Goal: Check status: Check status

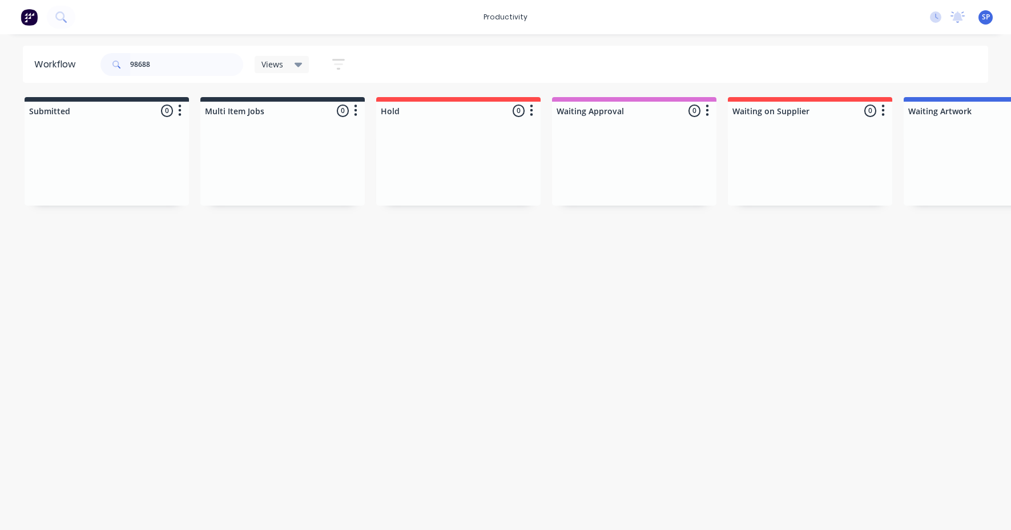
type input "98688"
drag, startPoint x: 216, startPoint y: 528, endPoint x: 267, endPoint y: 529, distance: 50.8
click at [292, 461] on html "productivity productivity Workflow Planner Delivery Scheduling Timesheets No ne…" at bounding box center [505, 230] width 1011 height 461
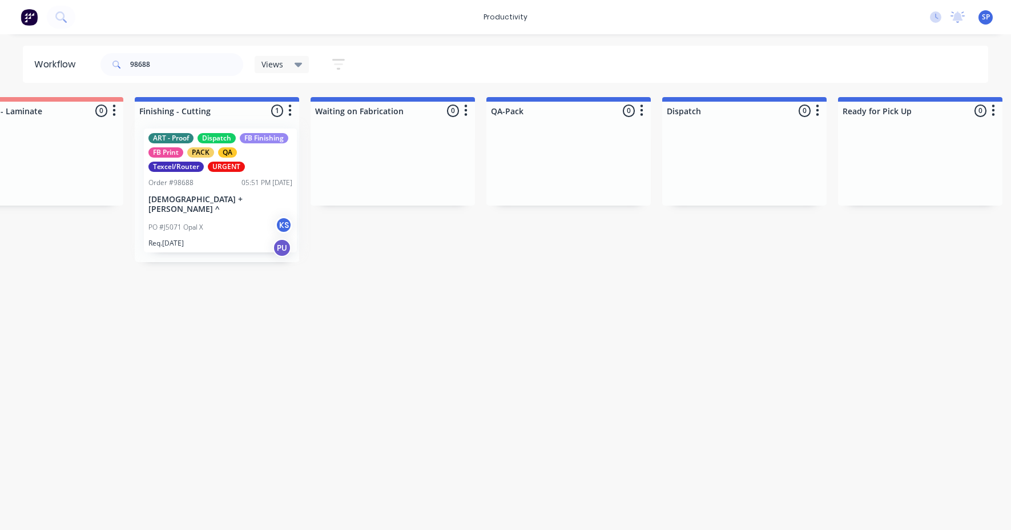
scroll to position [0, 2527]
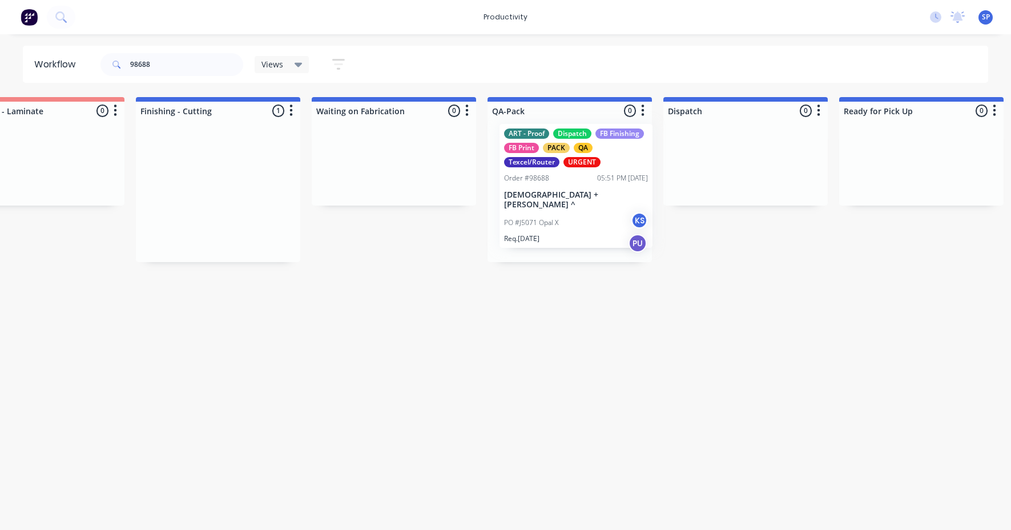
drag, startPoint x: 202, startPoint y: 206, endPoint x: 566, endPoint y: 199, distance: 364.4
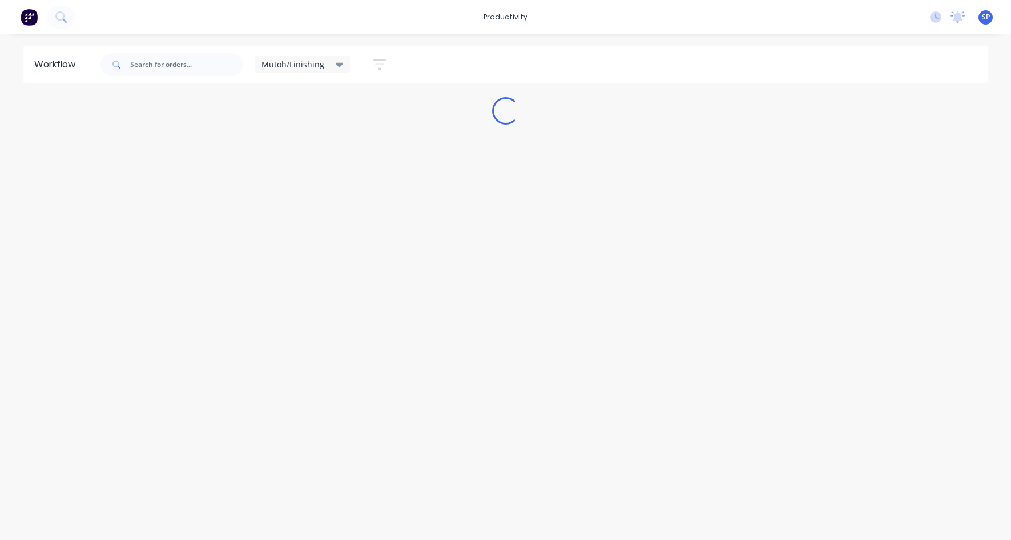
click at [337, 63] on icon at bounding box center [340, 65] width 8 height 5
click at [284, 150] on button "None" at bounding box center [324, 149] width 122 height 13
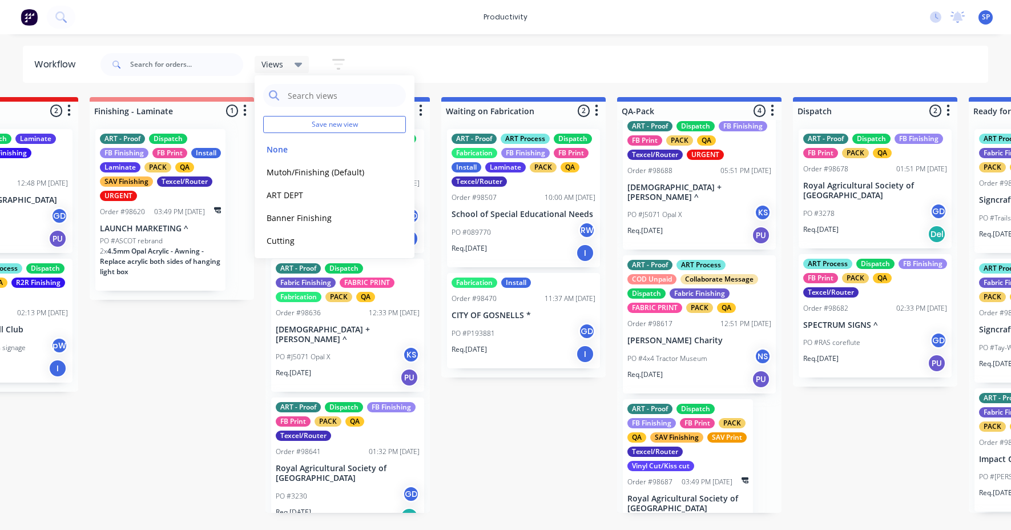
scroll to position [108, 0]
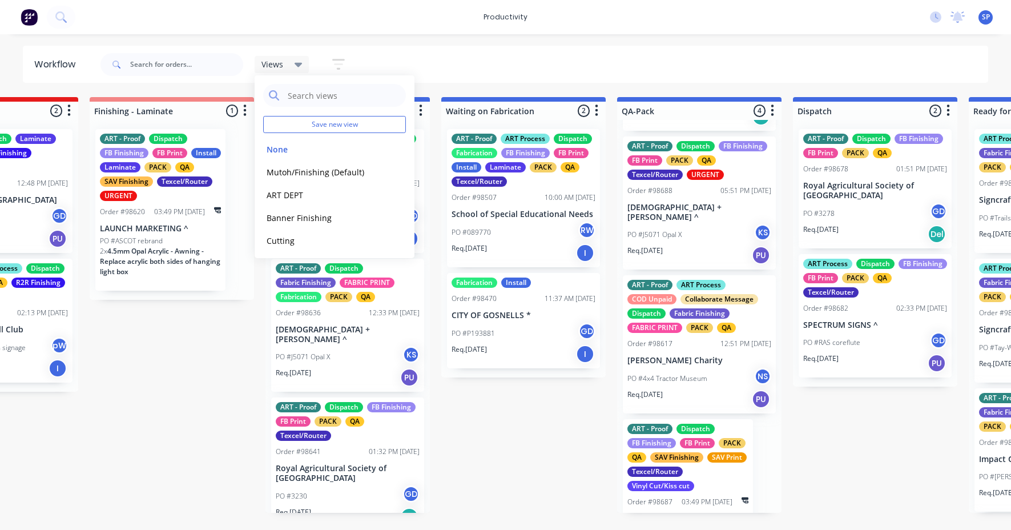
click at [691, 224] on div "PO #J5071 Opal X KS" at bounding box center [700, 235] width 144 height 22
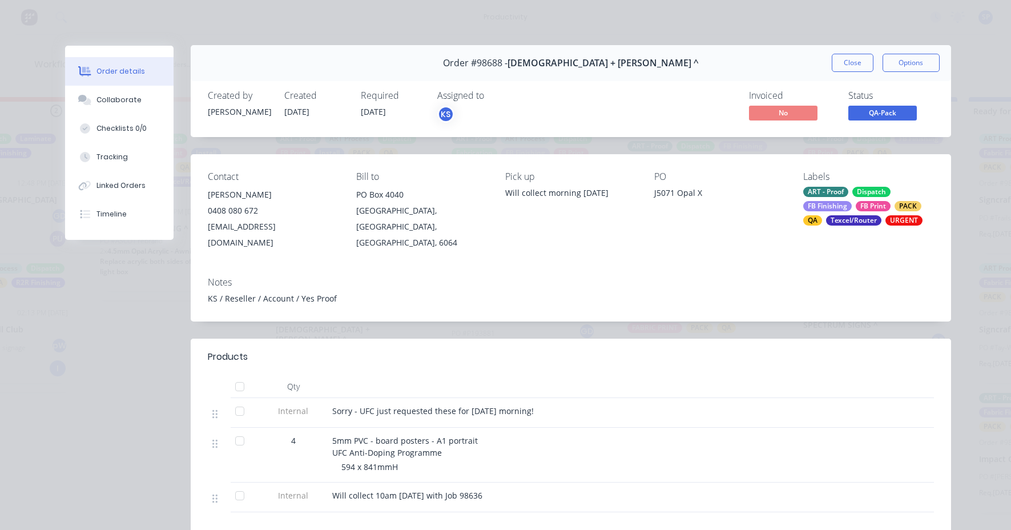
scroll to position [0, 0]
click at [124, 93] on button "Collaborate" at bounding box center [119, 100] width 108 height 29
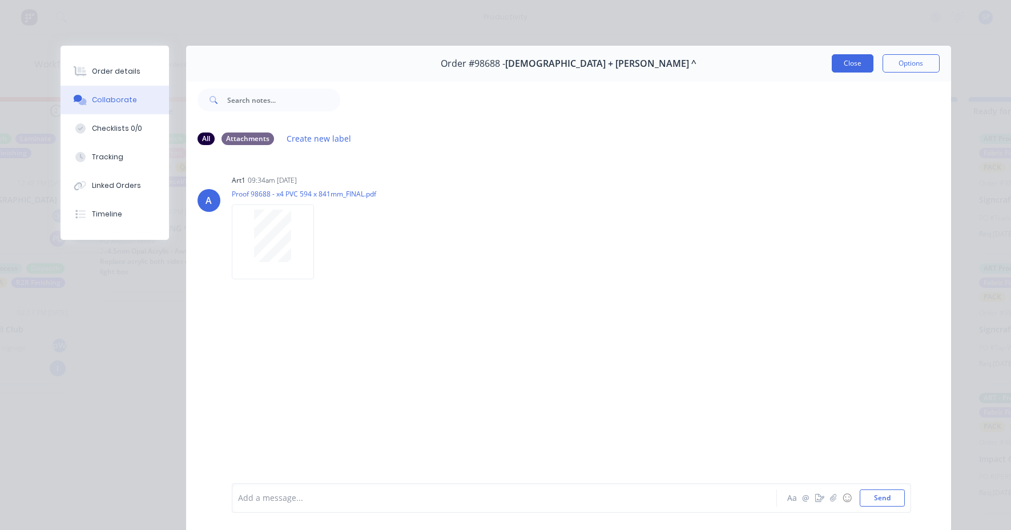
click at [843, 62] on button "Close" at bounding box center [853, 63] width 42 height 18
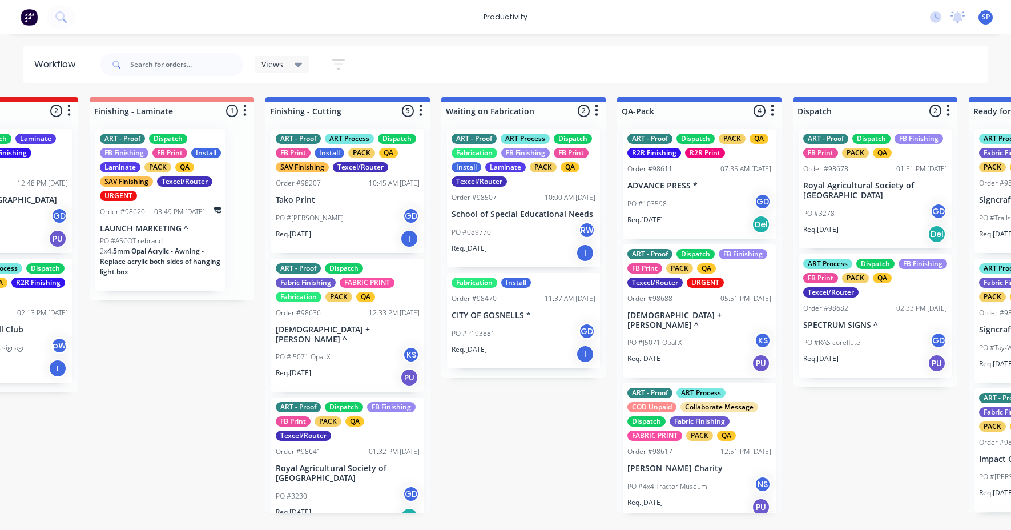
scroll to position [57, 0]
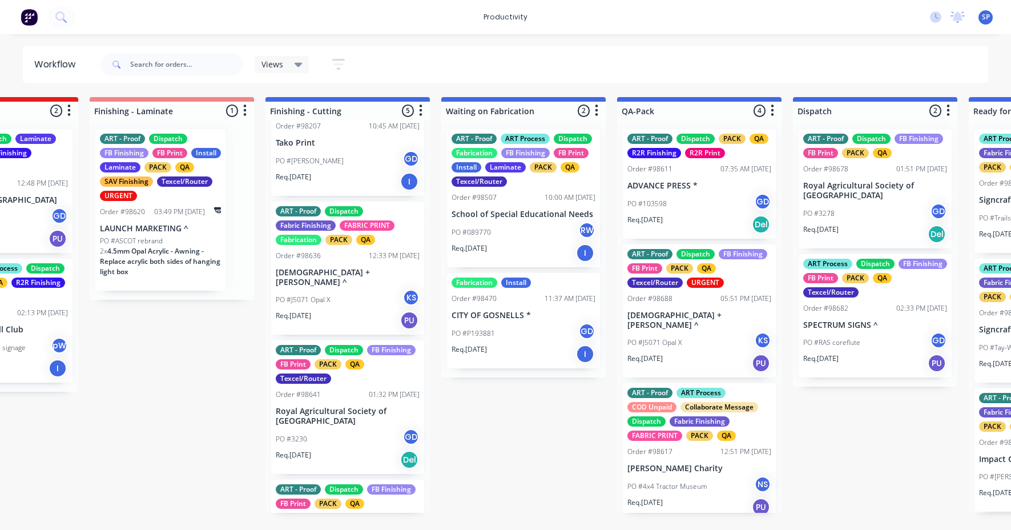
click at [327, 295] on div "PO #J5071 Opal X KS" at bounding box center [348, 300] width 144 height 22
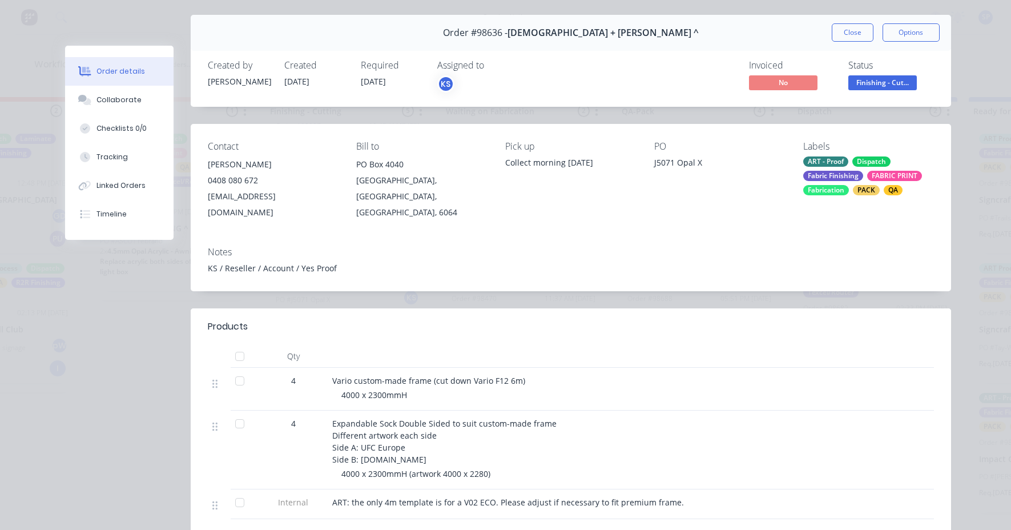
scroll to position [0, 0]
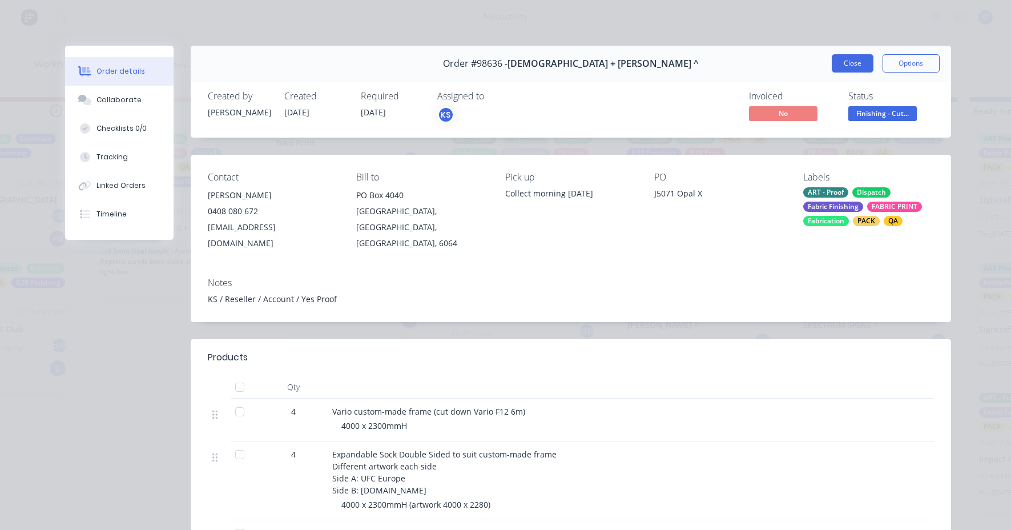
click at [854, 62] on button "Close" at bounding box center [853, 63] width 42 height 18
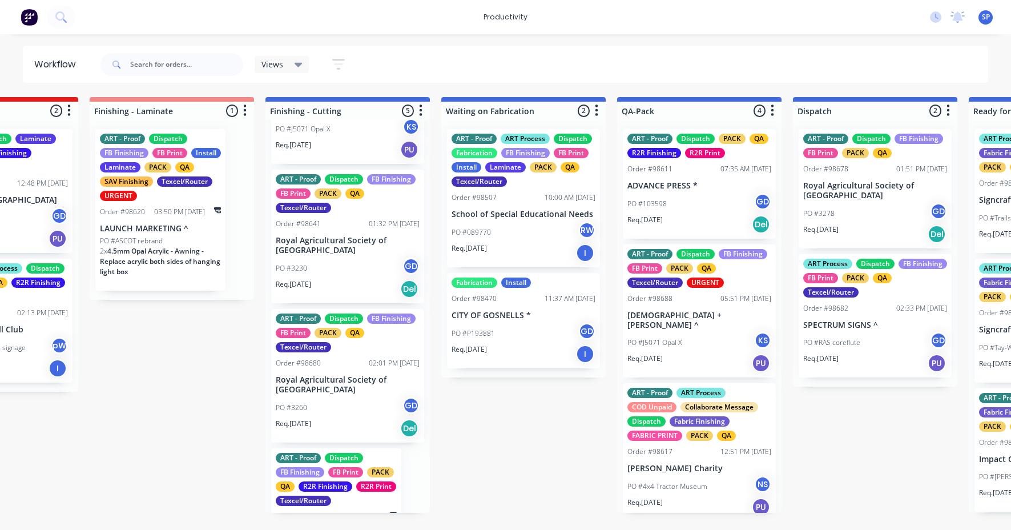
scroll to position [228, 0]
click at [324, 264] on div "PO #3230 GD" at bounding box center [348, 268] width 144 height 22
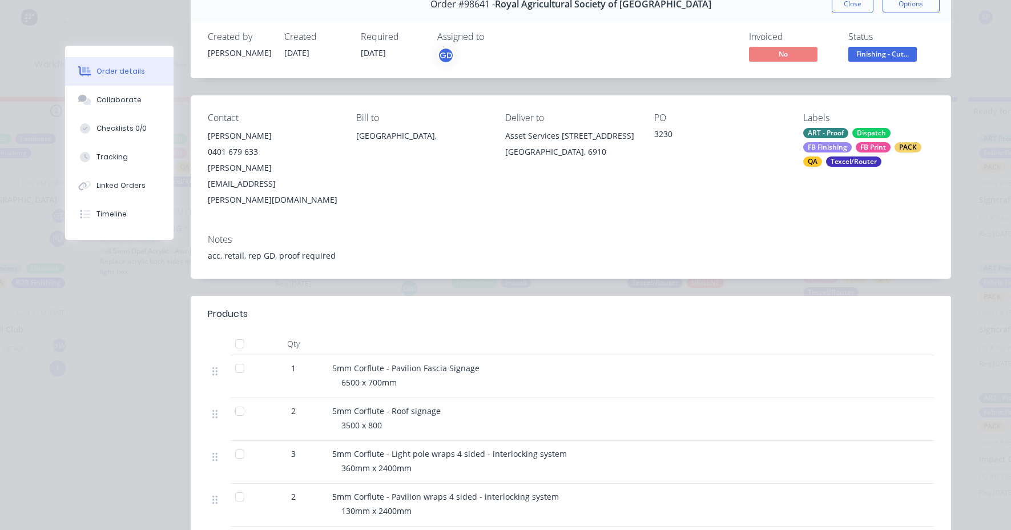
scroll to position [0, 0]
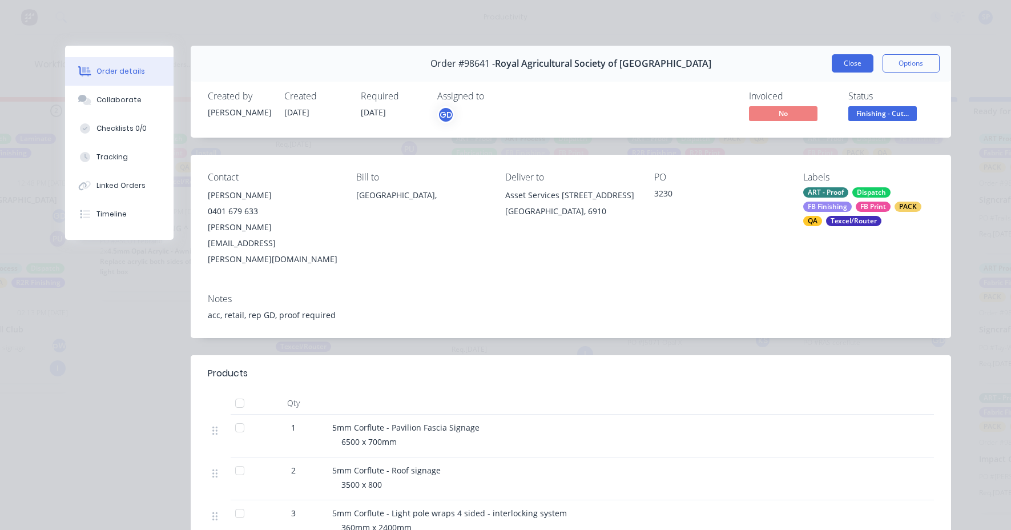
click at [841, 69] on button "Close" at bounding box center [853, 63] width 42 height 18
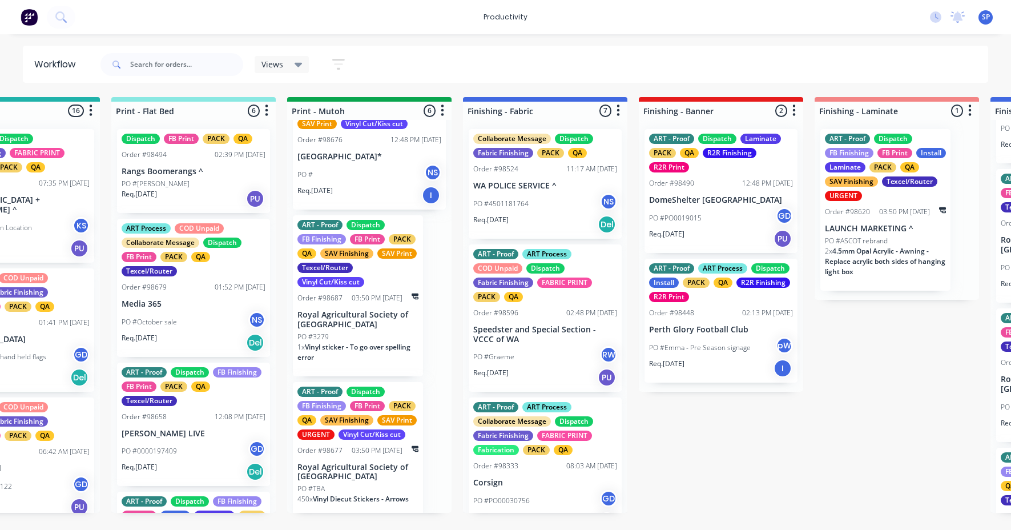
scroll to position [513, 0]
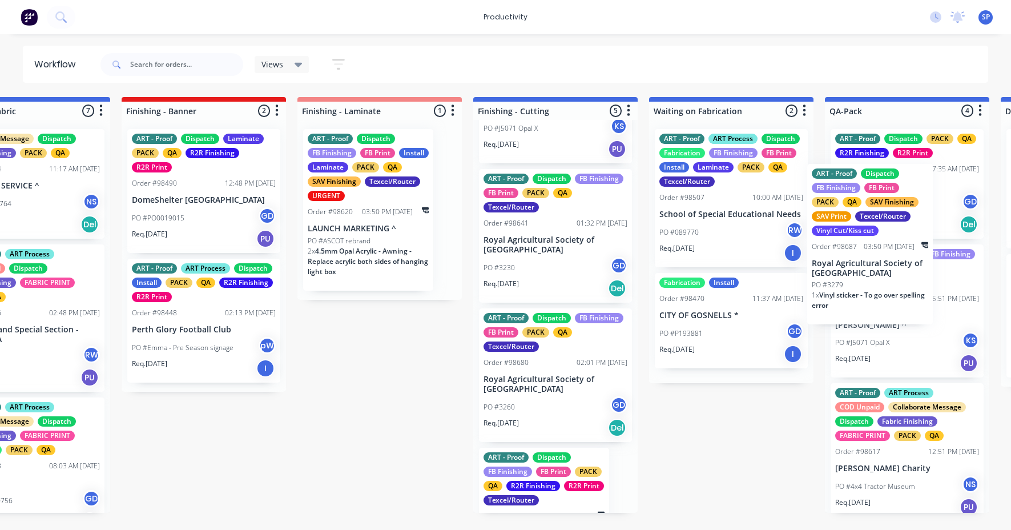
drag, startPoint x: 321, startPoint y: 308, endPoint x: 839, endPoint y: 275, distance: 519.0
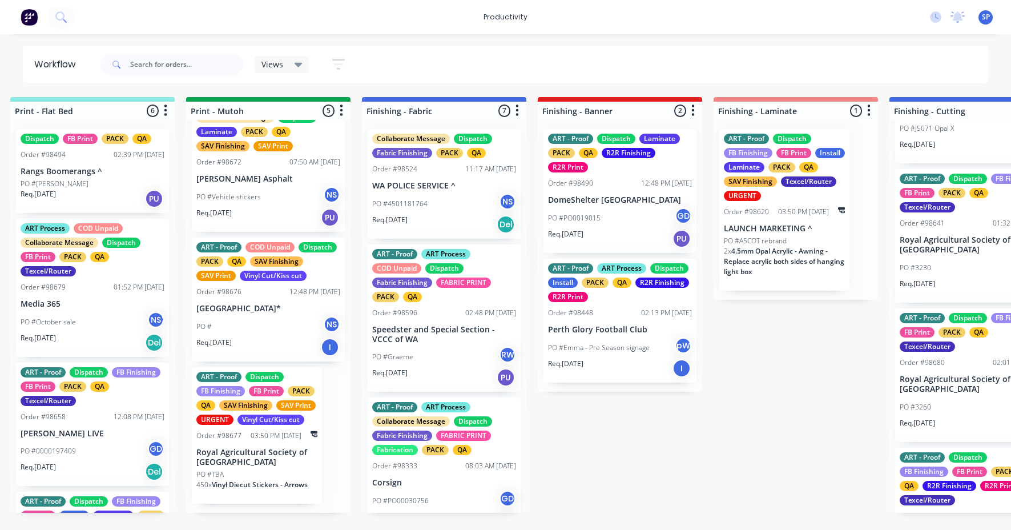
scroll to position [0, 1571]
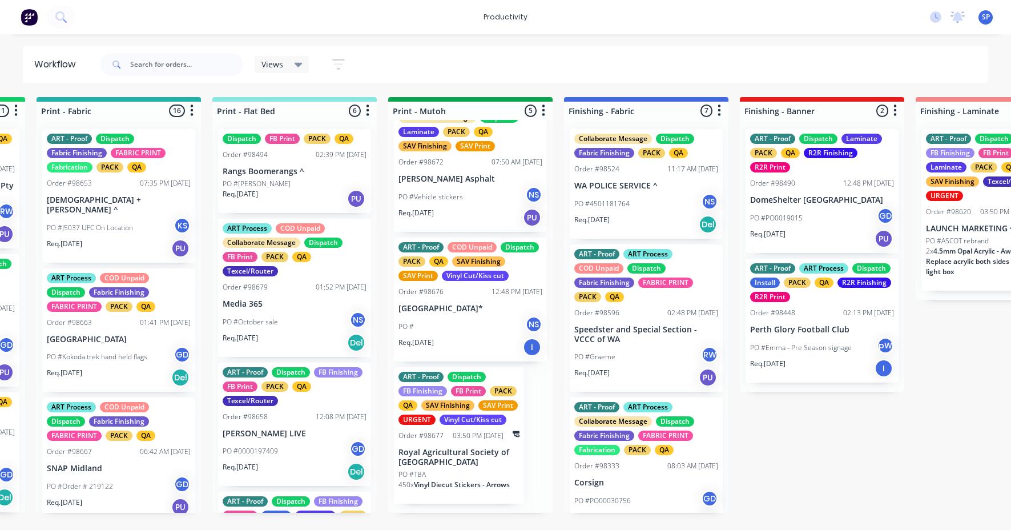
click at [453, 304] on p "[GEOGRAPHIC_DATA]*" at bounding box center [471, 309] width 144 height 10
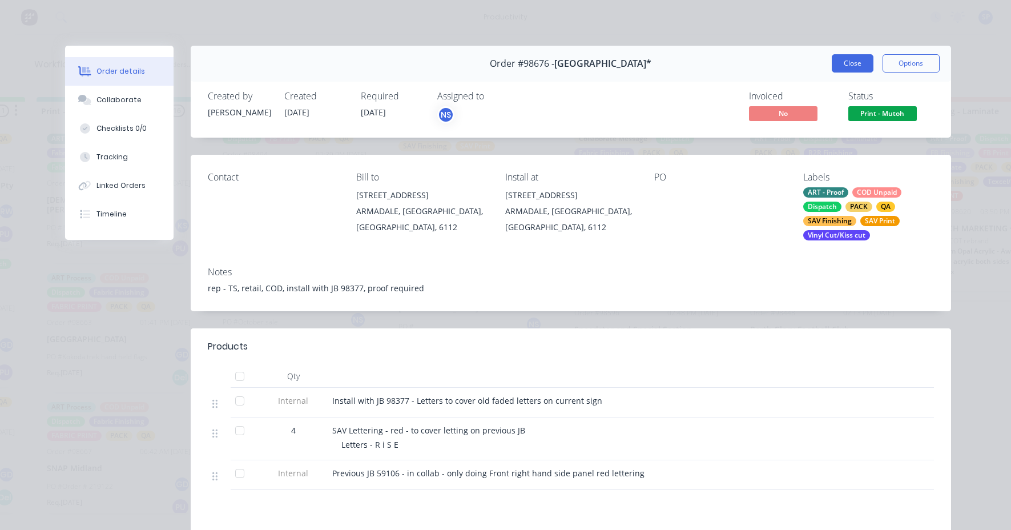
click at [845, 66] on button "Close" at bounding box center [853, 63] width 42 height 18
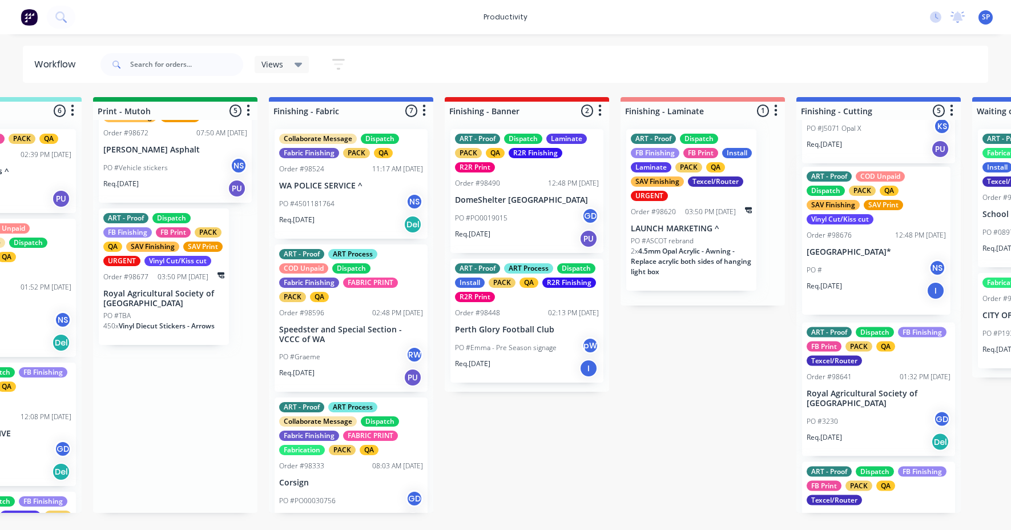
drag, startPoint x: 440, startPoint y: 311, endPoint x: 852, endPoint y: 266, distance: 414.7
click at [852, 266] on div "Submitted 11 Sort By Created date Required date Order number Customer name Most…" at bounding box center [319, 305] width 4388 height 416
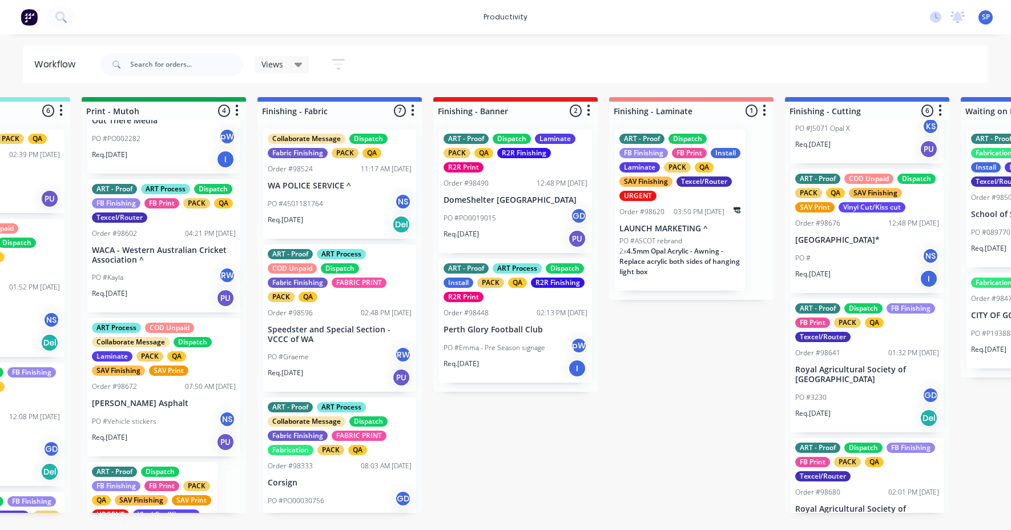
scroll to position [79, 0]
click at [150, 255] on div "ART - Proof ART Process Dispatch FB Finishing FB Print PACK QA Texcel/Router Or…" at bounding box center [163, 247] width 153 height 134
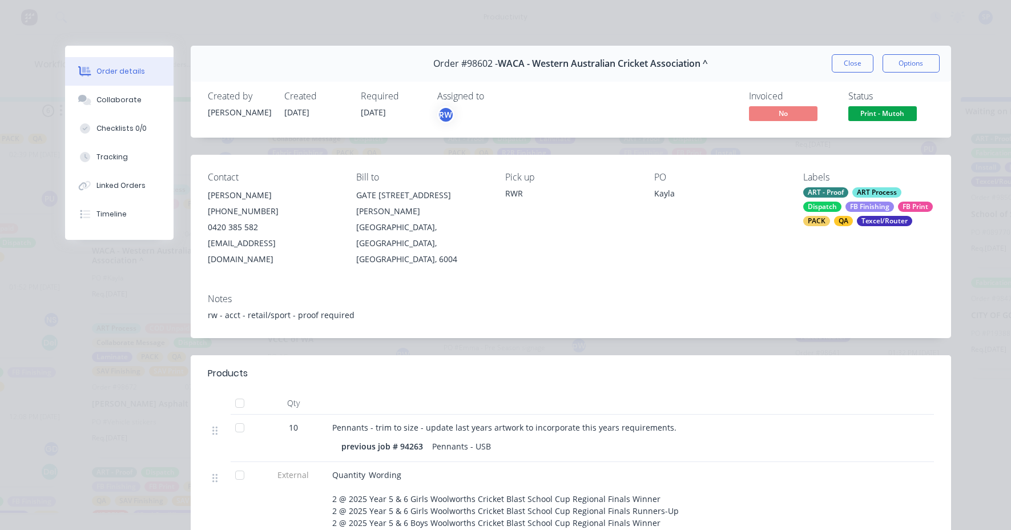
scroll to position [57, 0]
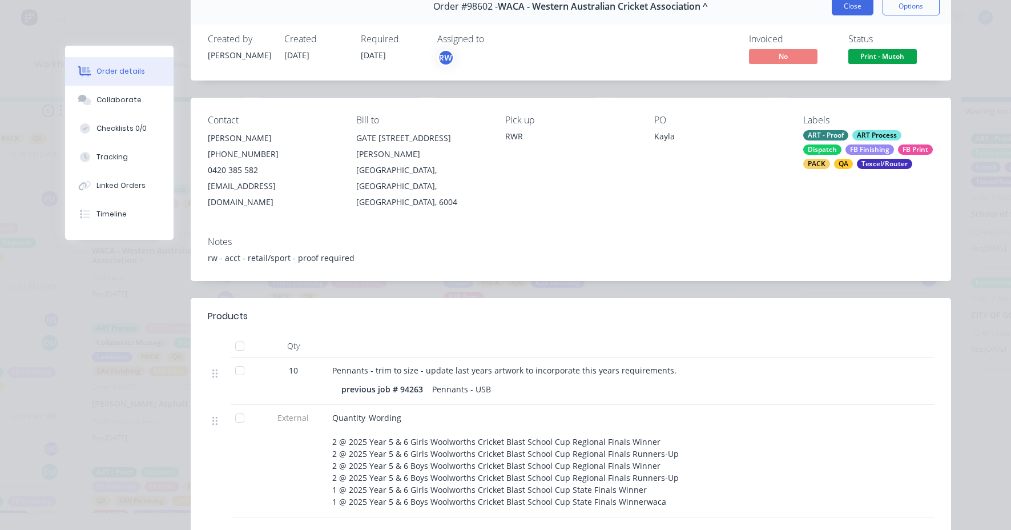
click at [857, 9] on button "Close" at bounding box center [853, 6] width 42 height 18
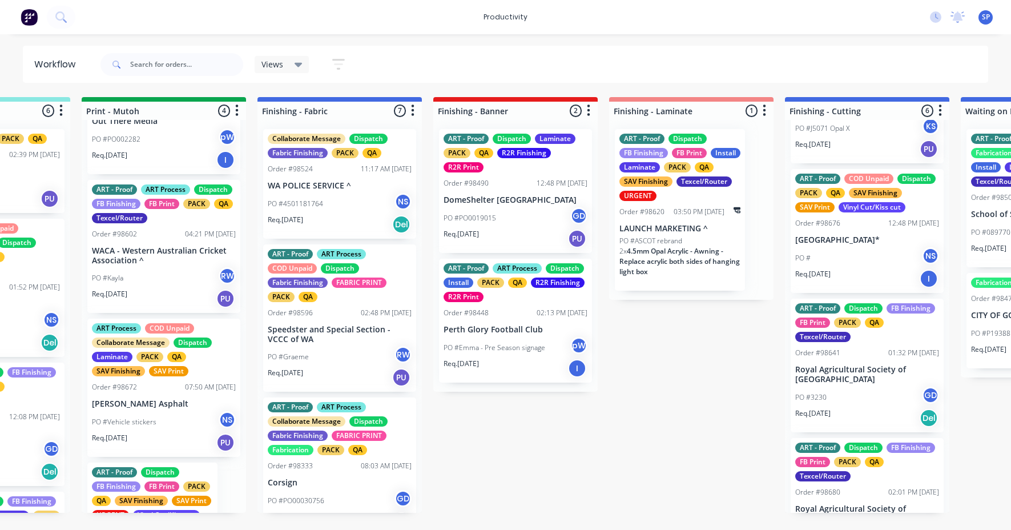
click at [169, 266] on p "WACA - Western Australian Cricket Association ^" at bounding box center [164, 255] width 144 height 19
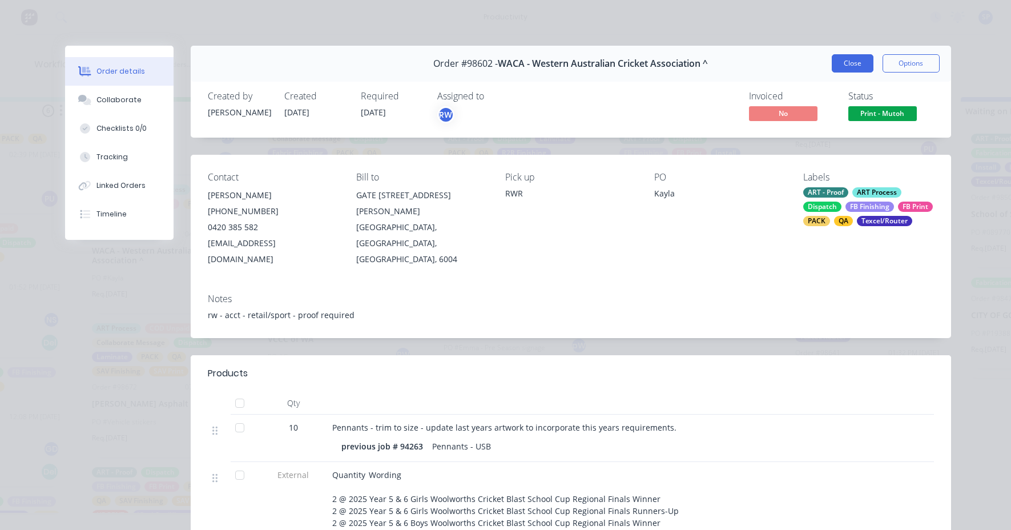
click at [859, 63] on button "Close" at bounding box center [853, 63] width 42 height 18
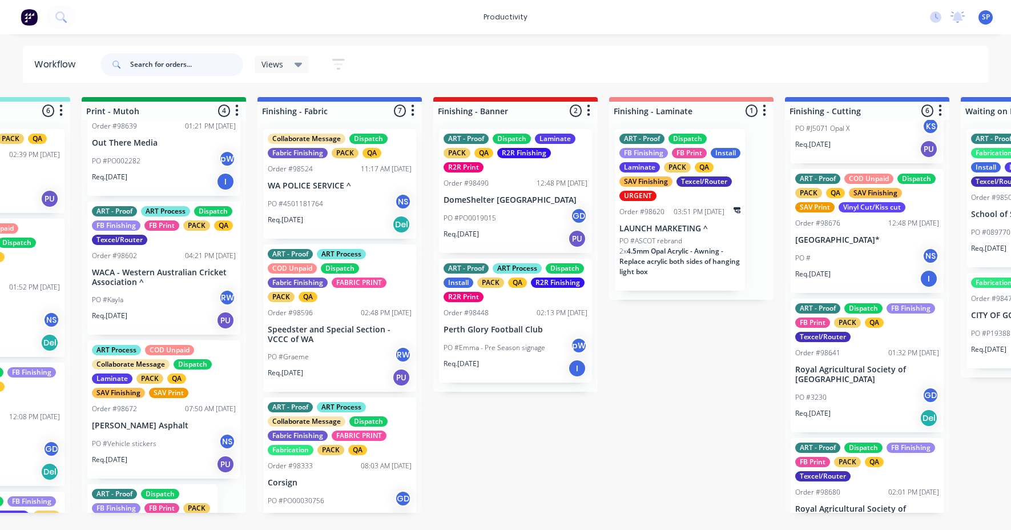
click at [172, 61] on input "text" at bounding box center [186, 64] width 113 height 23
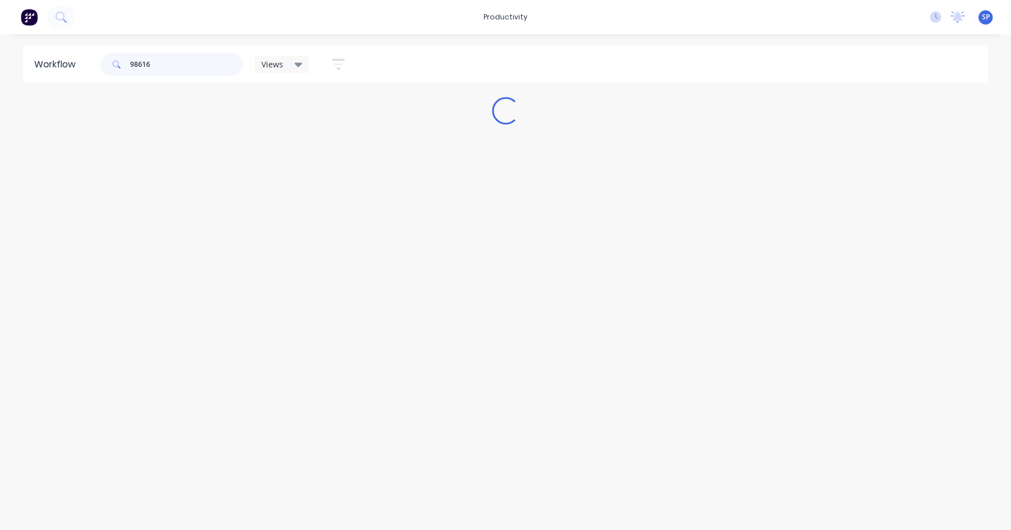
scroll to position [0, 0]
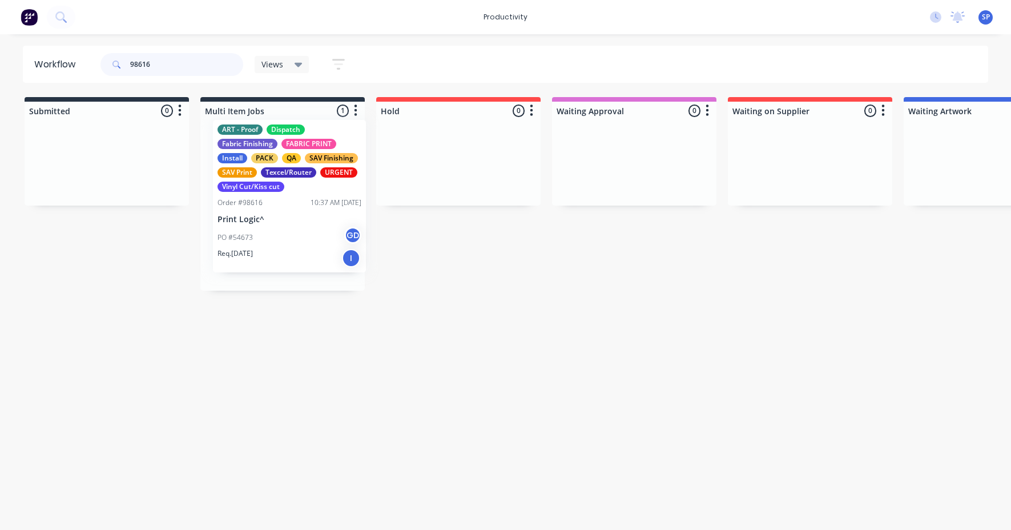
drag, startPoint x: 260, startPoint y: 232, endPoint x: 272, endPoint y: 227, distance: 12.8
click at [268, 225] on div "ART - Proof Dispatch Fabric Finishing FABRIC PRINT Install PACK QA SAV Finishin…" at bounding box center [282, 205] width 164 height 171
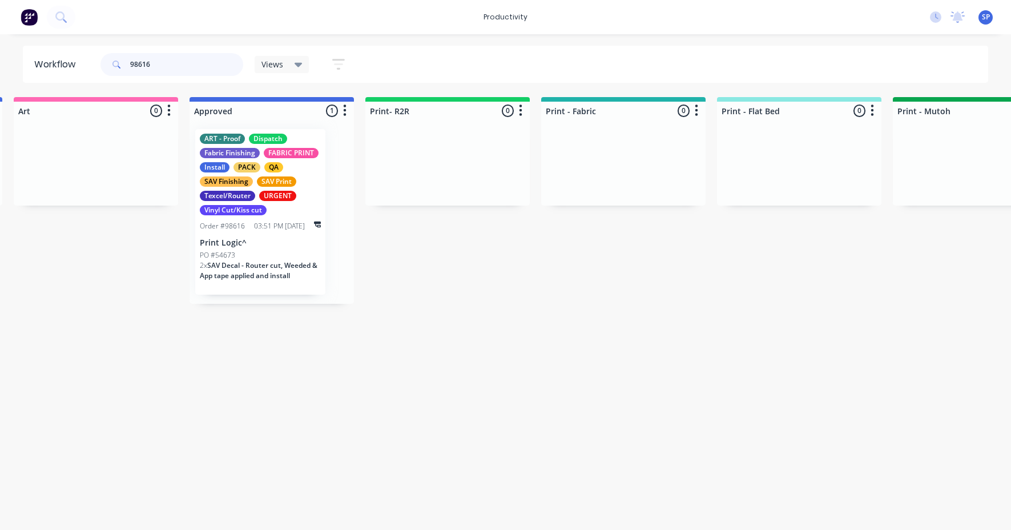
scroll to position [0, 1061]
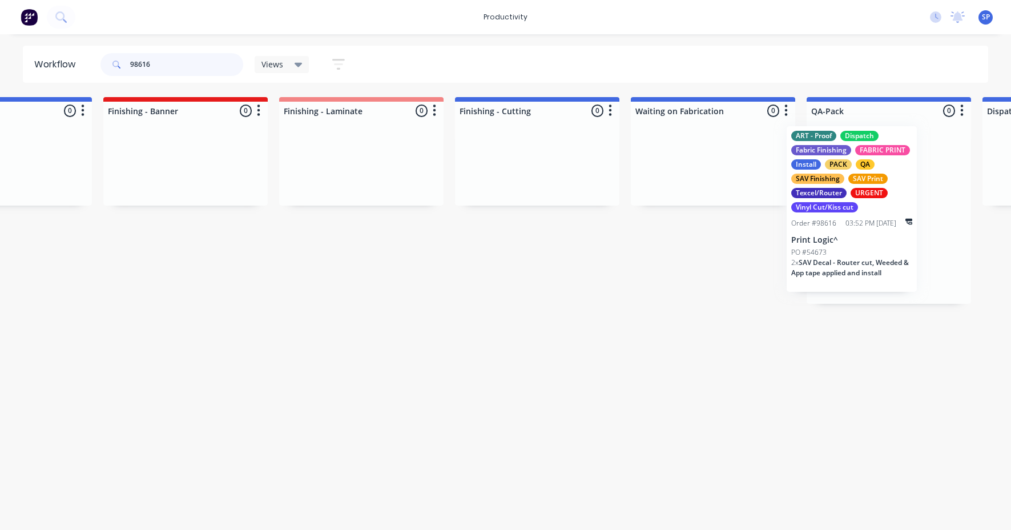
drag, startPoint x: 287, startPoint y: 251, endPoint x: 877, endPoint y: 248, distance: 589.9
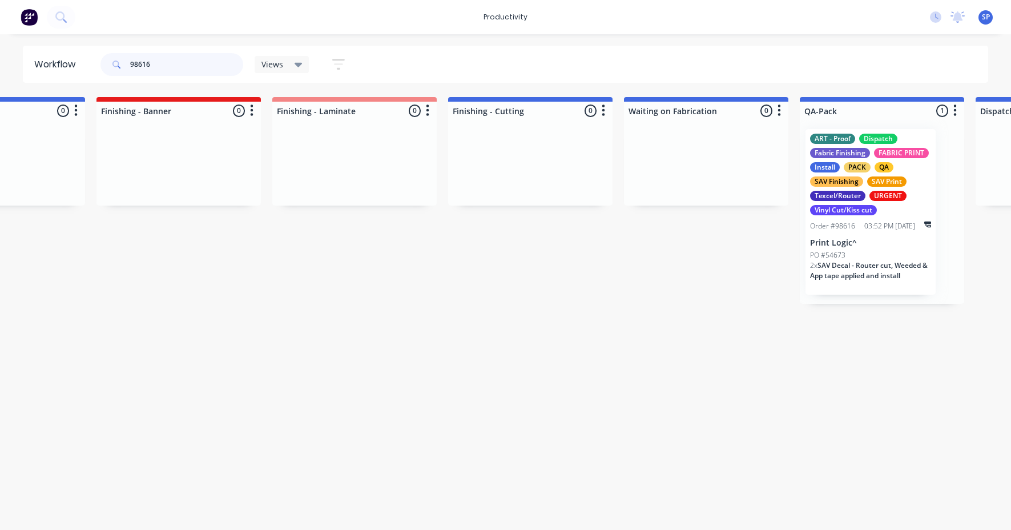
type input "98616"
